Goal: Transaction & Acquisition: Download file/media

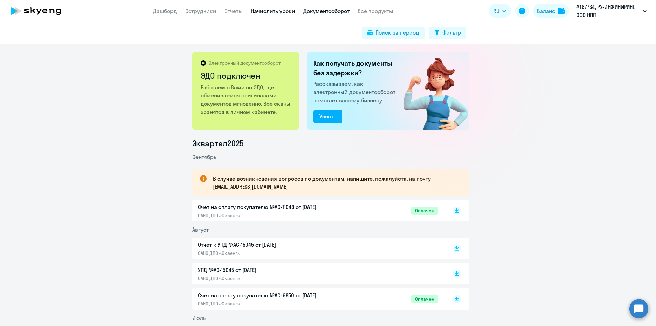
click at [283, 11] on link "Начислить уроки" at bounding box center [273, 11] width 44 height 7
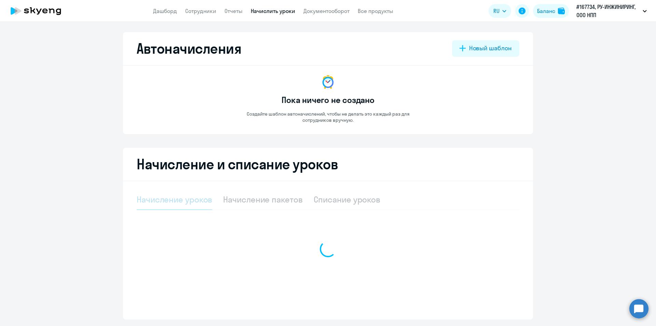
select select "10"
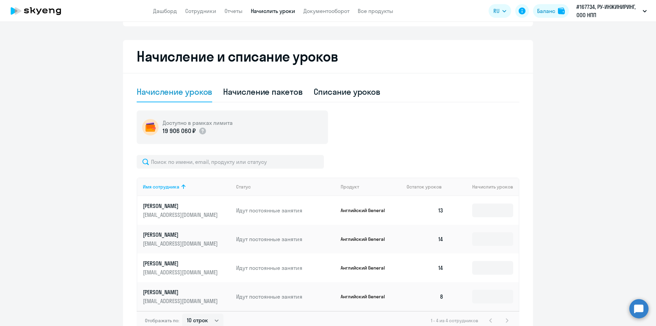
scroll to position [150, 0]
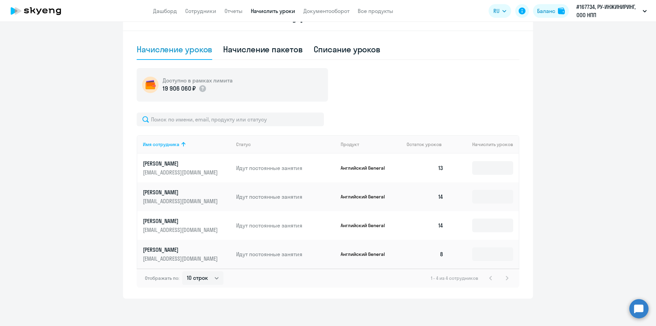
drag, startPoint x: 321, startPoint y: 11, endPoint x: 326, endPoint y: 17, distance: 7.8
click at [321, 11] on link "Документооборот" at bounding box center [326, 11] width 46 height 7
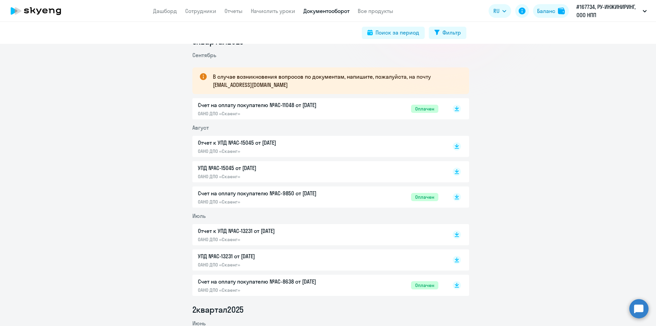
scroll to position [103, 0]
click at [454, 147] on rect at bounding box center [457, 145] width 8 height 8
click at [455, 233] on icon at bounding box center [457, 232] width 4 height 3
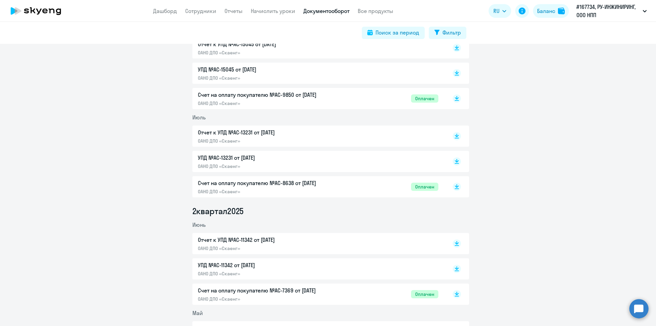
scroll to position [205, 0]
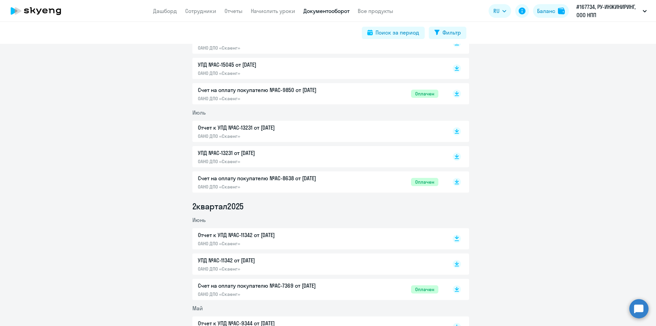
click at [455, 238] on icon at bounding box center [457, 236] width 4 height 3
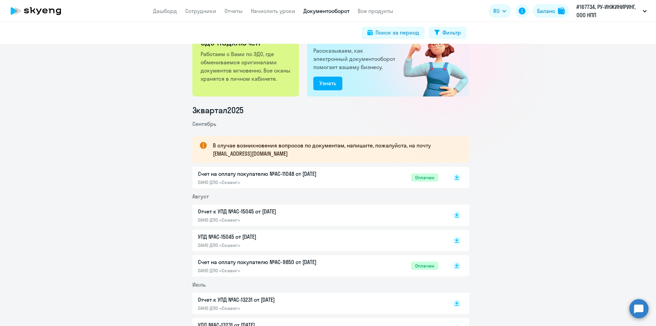
scroll to position [0, 0]
